Goal: Book appointment/travel/reservation

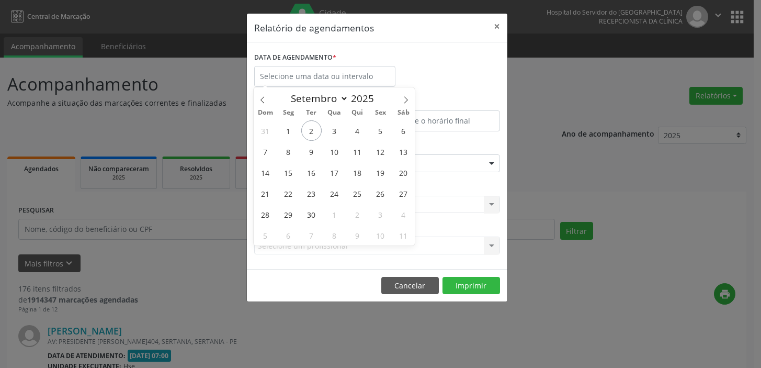
select select "8"
click at [331, 130] on span "3" at bounding box center [334, 130] width 20 height 20
type input "[DATE]"
click at [331, 130] on span "3" at bounding box center [334, 130] width 20 height 20
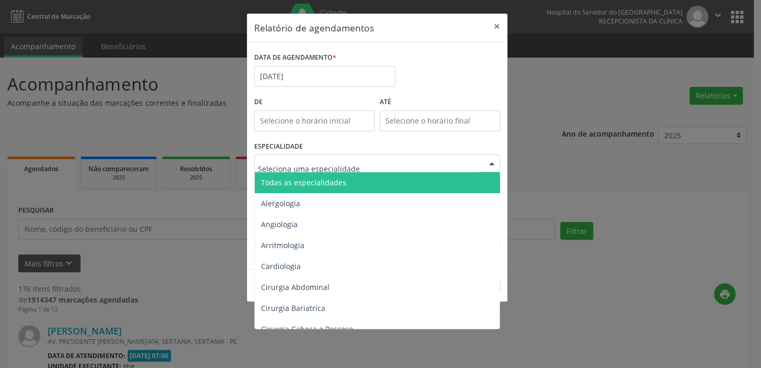
click at [339, 178] on span "Todas as especialidades" at bounding box center [303, 182] width 85 height 10
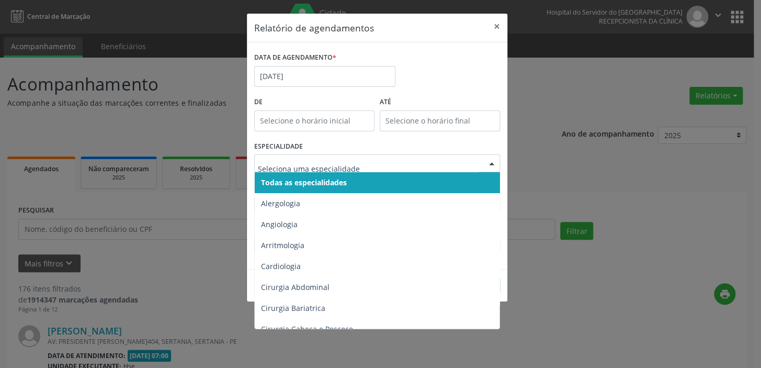
click at [353, 163] on input "text" at bounding box center [368, 168] width 221 height 21
click at [283, 177] on span "Todas as especialidades" at bounding box center [304, 182] width 86 height 10
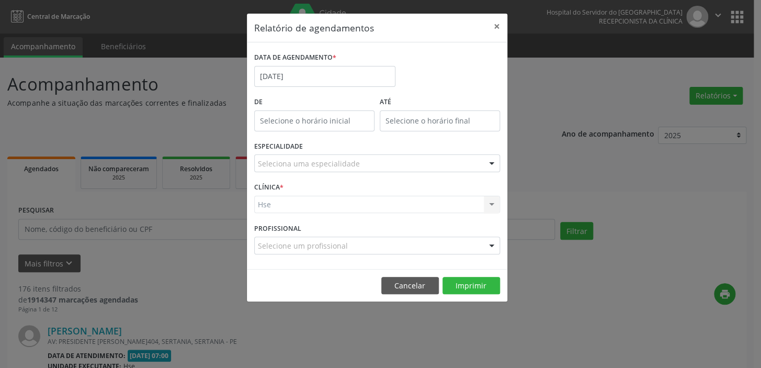
click at [292, 199] on div "Hse Hse Nenhum resultado encontrado para: " " Não há nenhuma opção para ser exi…" at bounding box center [377, 205] width 246 height 18
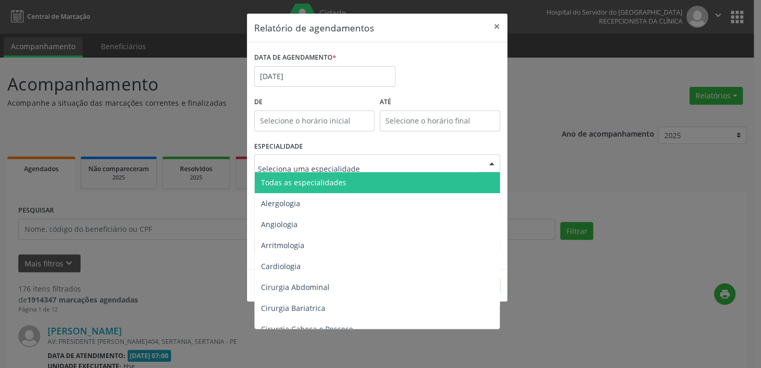
click at [315, 186] on span "Todas as especialidades" at bounding box center [303, 182] width 85 height 10
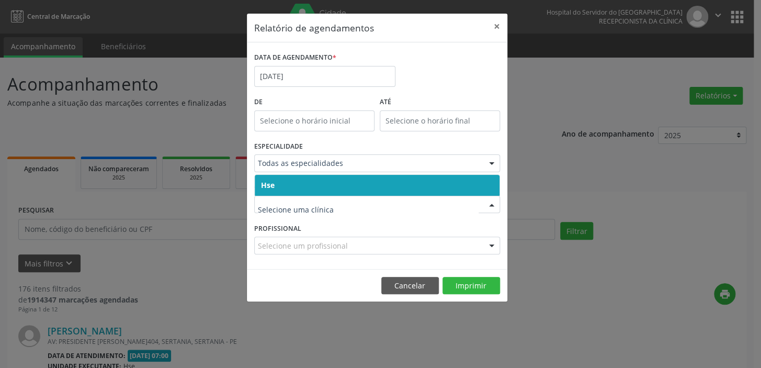
click at [313, 188] on span "Hse" at bounding box center [377, 185] width 245 height 21
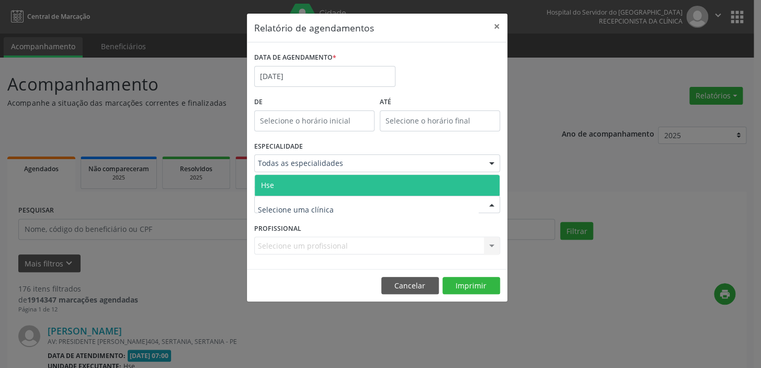
click at [311, 190] on span "Hse" at bounding box center [377, 185] width 245 height 21
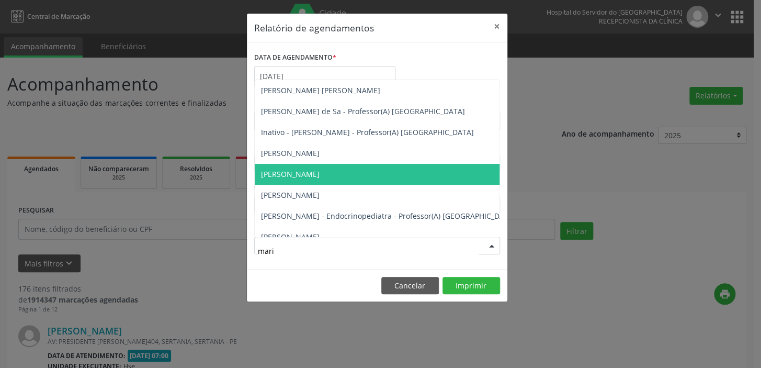
type input "maria"
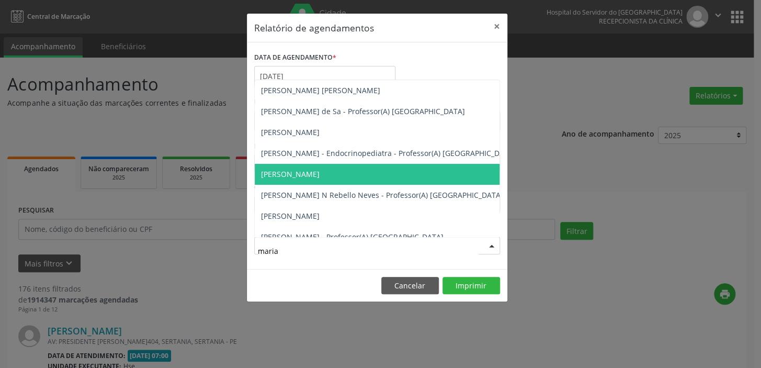
click at [320, 175] on span "[PERSON_NAME]" at bounding box center [290, 174] width 59 height 10
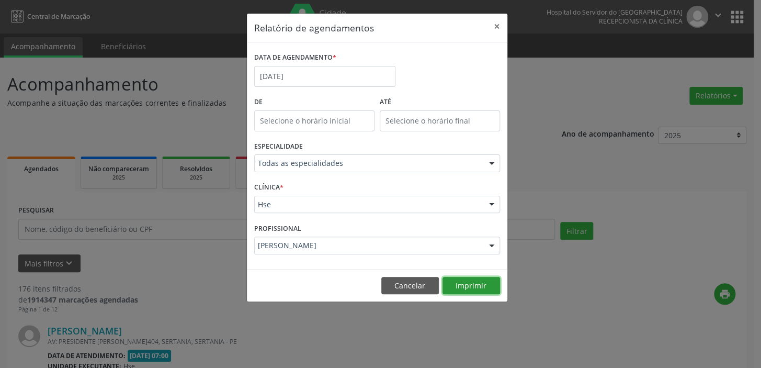
click at [482, 282] on button "Imprimir" at bounding box center [471, 286] width 58 height 18
